Goal: Information Seeking & Learning: Learn about a topic

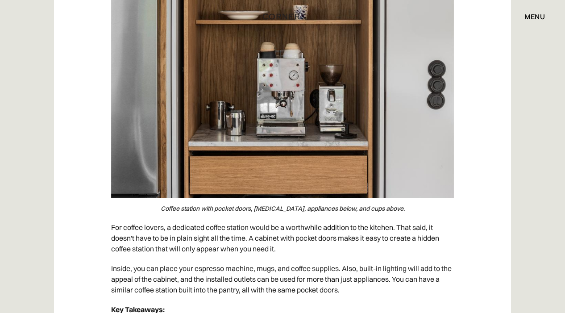
scroll to position [2361, 0]
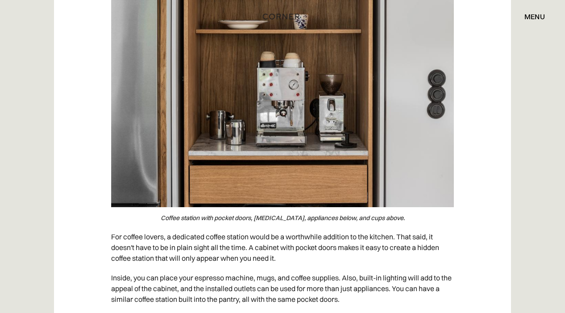
click at [307, 80] on img at bounding box center [282, 86] width 343 height 241
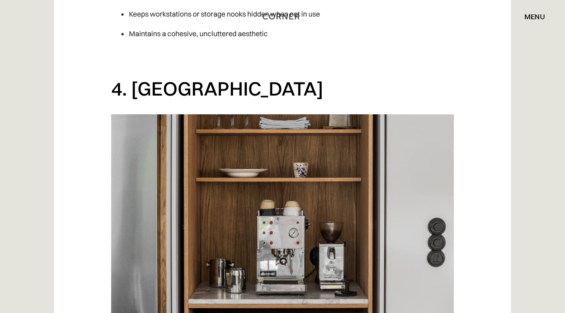
scroll to position [2177, 0]
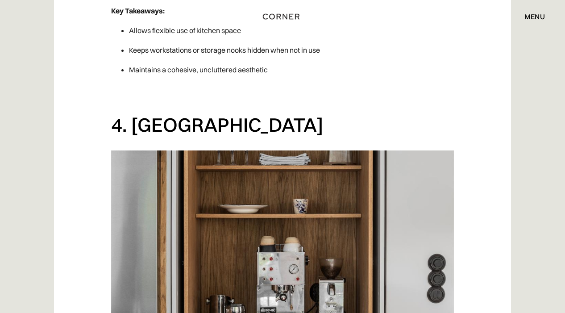
drag, startPoint x: 111, startPoint y: 131, endPoint x: 146, endPoint y: 301, distance: 173.7
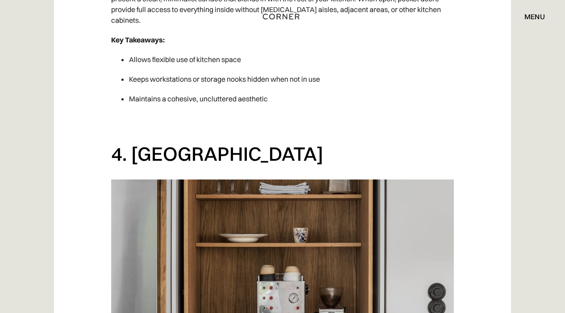
scroll to position [2186, 0]
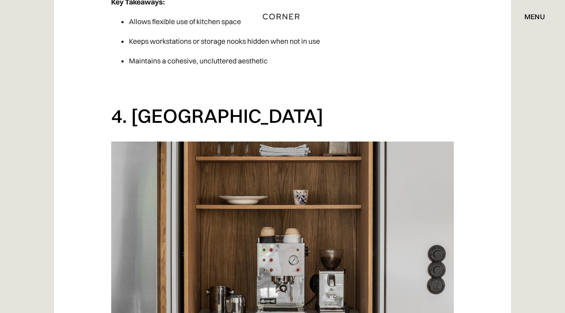
drag, startPoint x: 129, startPoint y: 98, endPoint x: 353, endPoint y: 99, distance: 224.5
click at [353, 104] on h2 "4. [GEOGRAPHIC_DATA]" at bounding box center [282, 116] width 343 height 25
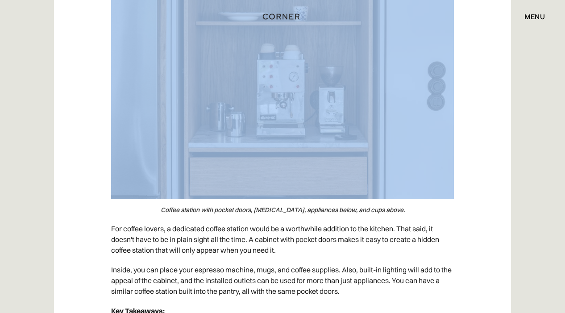
drag, startPoint x: 349, startPoint y: 120, endPoint x: 382, endPoint y: 329, distance: 211.5
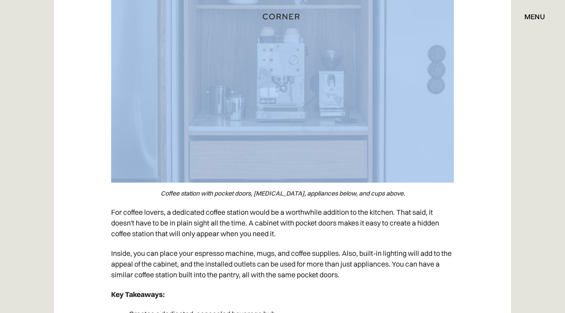
click at [390, 162] on img at bounding box center [282, 62] width 343 height 241
drag, startPoint x: 380, startPoint y: 161, endPoint x: 574, endPoint y: 237, distance: 208.8
click at [392, 164] on img at bounding box center [282, 62] width 343 height 241
drag, startPoint x: 392, startPoint y: 164, endPoint x: 393, endPoint y: 82, distance: 82.6
click at [393, 82] on img at bounding box center [282, 62] width 343 height 241
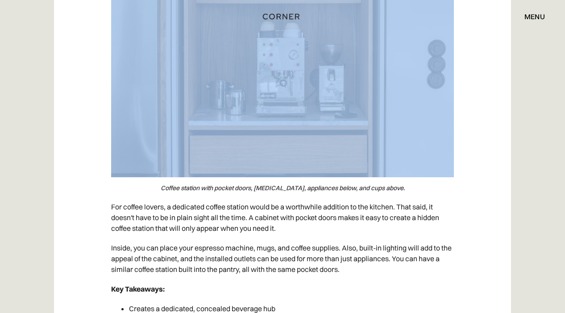
scroll to position [2407, 0]
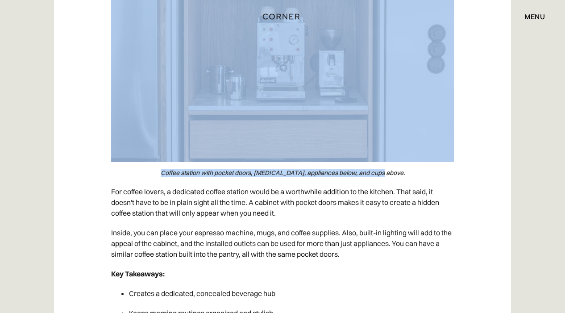
drag, startPoint x: 403, startPoint y: 106, endPoint x: 437, endPoint y: 159, distance: 62.9
click at [437, 159] on figure "Coffee station with pocket doors, [MEDICAL_DATA], appliances below, and cups ab…" at bounding box center [282, 47] width 343 height 270
click at [437, 169] on figcaption "Coffee station with pocket doors, [MEDICAL_DATA], appliances below, and cups ab…" at bounding box center [282, 173] width 343 height 8
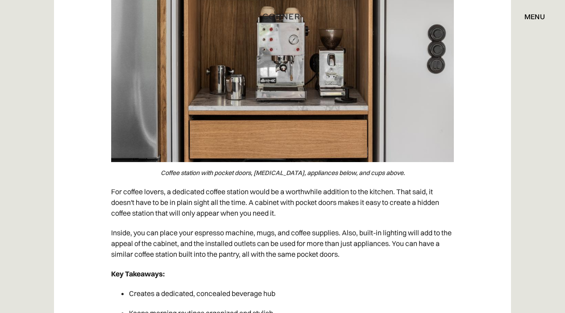
click at [437, 169] on figcaption "Coffee station with pocket doors, [MEDICAL_DATA], appliances below, and cups ab…" at bounding box center [282, 173] width 343 height 8
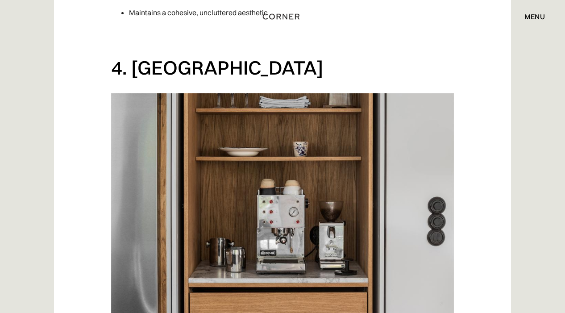
scroll to position [2232, 0]
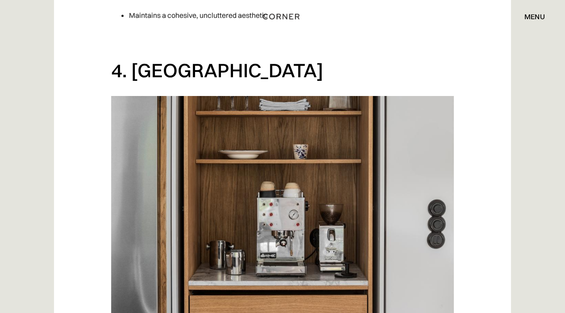
drag, startPoint x: 421, startPoint y: 76, endPoint x: 420, endPoint y: 104, distance: 28.1
click at [420, 104] on figure "Coffee station with pocket doors, [MEDICAL_DATA], appliances below, and cups ab…" at bounding box center [282, 222] width 343 height 270
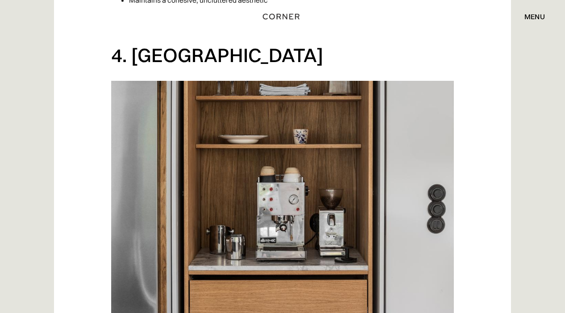
scroll to position [2247, 0]
click at [133, 92] on img at bounding box center [282, 201] width 343 height 241
drag, startPoint x: 445, startPoint y: 62, endPoint x: 444, endPoint y: 166, distance: 104.4
click at [444, 166] on figure "Coffee station with pocket doors, [MEDICAL_DATA], appliances below, and cups ab…" at bounding box center [282, 207] width 343 height 270
click at [251, 113] on img at bounding box center [282, 201] width 343 height 241
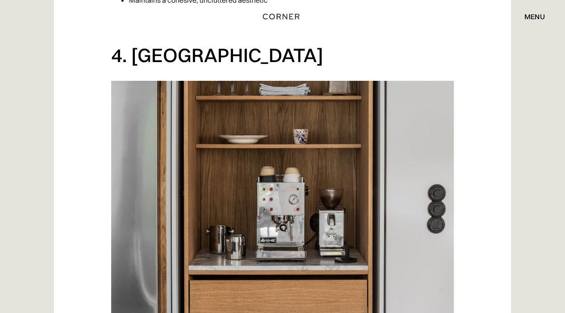
click at [254, 88] on img at bounding box center [282, 201] width 343 height 241
click at [403, 17] on div "menu close" at bounding box center [458, 16] width 173 height 15
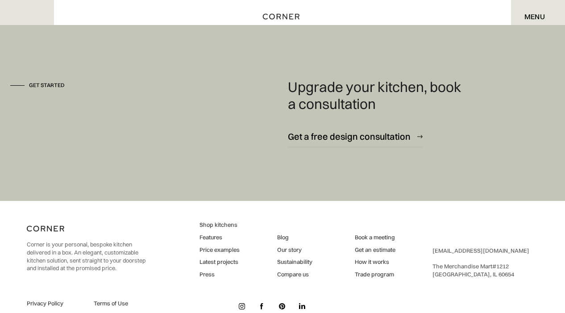
scroll to position [6385, 0]
